Goal: Navigation & Orientation: Find specific page/section

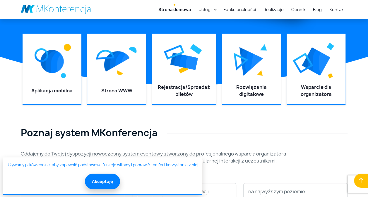
scroll to position [196, 0]
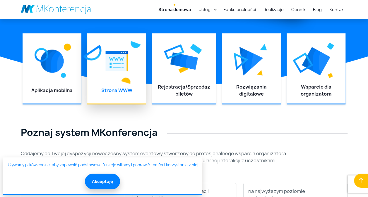
click at [119, 57] on img at bounding box center [116, 61] width 23 height 26
